Goal: Obtain resource: Obtain resource

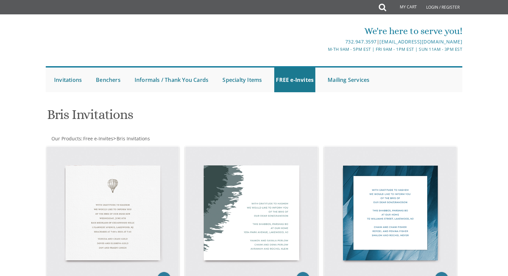
drag, startPoint x: 507, startPoint y: 54, endPoint x: 512, endPoint y: 78, distance: 24.9
click at [507, 78] on html "My Cart Total: View Cart Item(s) Submit My Cart Total: View Cart Item(s) Login …" at bounding box center [254, 138] width 508 height 276
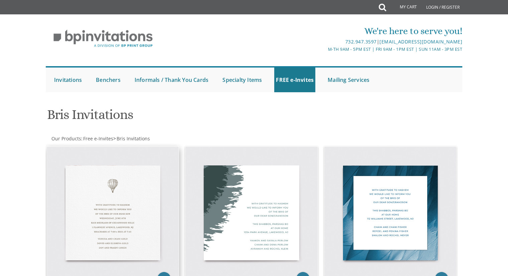
click at [134, 198] on img at bounding box center [113, 213] width 132 height 132
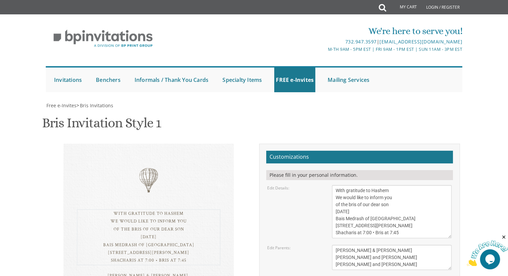
click at [349, 213] on textarea "With gratitude to Hashem We would like to inform you of the bris of our dear so…" at bounding box center [392, 211] width 120 height 53
click at [367, 211] on textarea "With gratitude to Hashem We would like to inform you of the bris of our dear so…" at bounding box center [392, 211] width 120 height 53
click at [381, 185] on textarea "With gratitude to Hashem We would like to inform you of the bris of our dear so…" at bounding box center [392, 211] width 120 height 53
click at [370, 185] on textarea "With gratitude to Hashem We would like to inform you of the bris of our dear so…" at bounding box center [392, 211] width 120 height 53
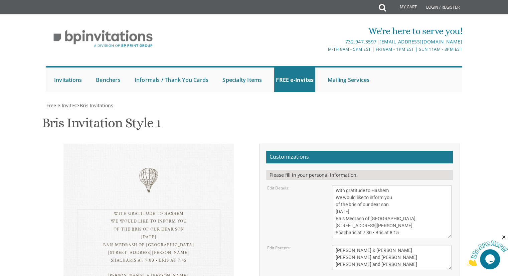
type textarea "With gratitude to Hashem We would like to inform you of the bris of our dear so…"
drag, startPoint x: 388, startPoint y: 189, endPoint x: 330, endPoint y: 170, distance: 60.6
click at [330, 245] on div "Tzvi & Miriam Friedman Michoel and Chana Friedman Yisroel and Rochel David" at bounding box center [392, 257] width 130 height 25
type textarea "Yehuda Meir & Chaya Roizy Zelman"
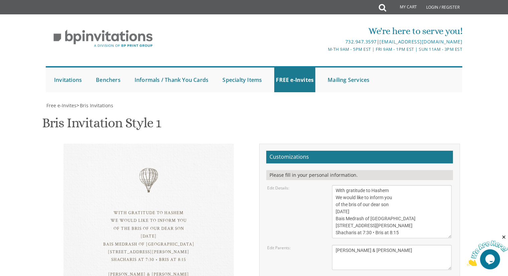
type input "chayalad95@gmail.com"
drag, startPoint x: 372, startPoint y: 150, endPoint x: 339, endPoint y: 150, distance: 33.0
click at [339, 185] on textarea "With gratitude to Hashem We would like to inform you of the bris of our dear so…" at bounding box center [392, 211] width 120 height 53
drag, startPoint x: 405, startPoint y: 141, endPoint x: 336, endPoint y: 142, distance: 68.8
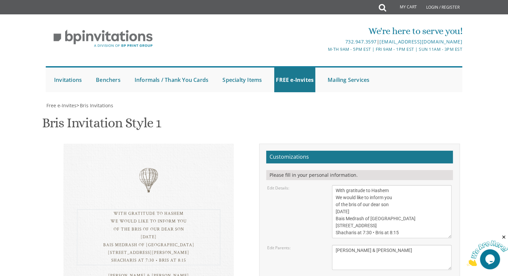
click at [336, 185] on textarea "With gratitude to Hashem We would like to inform you of the bris of our dear so…" at bounding box center [392, 211] width 120 height 53
type textarea "With gratitude to Hashem We would like to inform you of the bris of our dear so…"
click at [407, 66] on ul "Submit Invitations Weddings Bar Mitzvah Bat Mitzvah Wedding Minis Kiddush Minis…" at bounding box center [254, 79] width 416 height 26
